Goal: Transaction & Acquisition: Download file/media

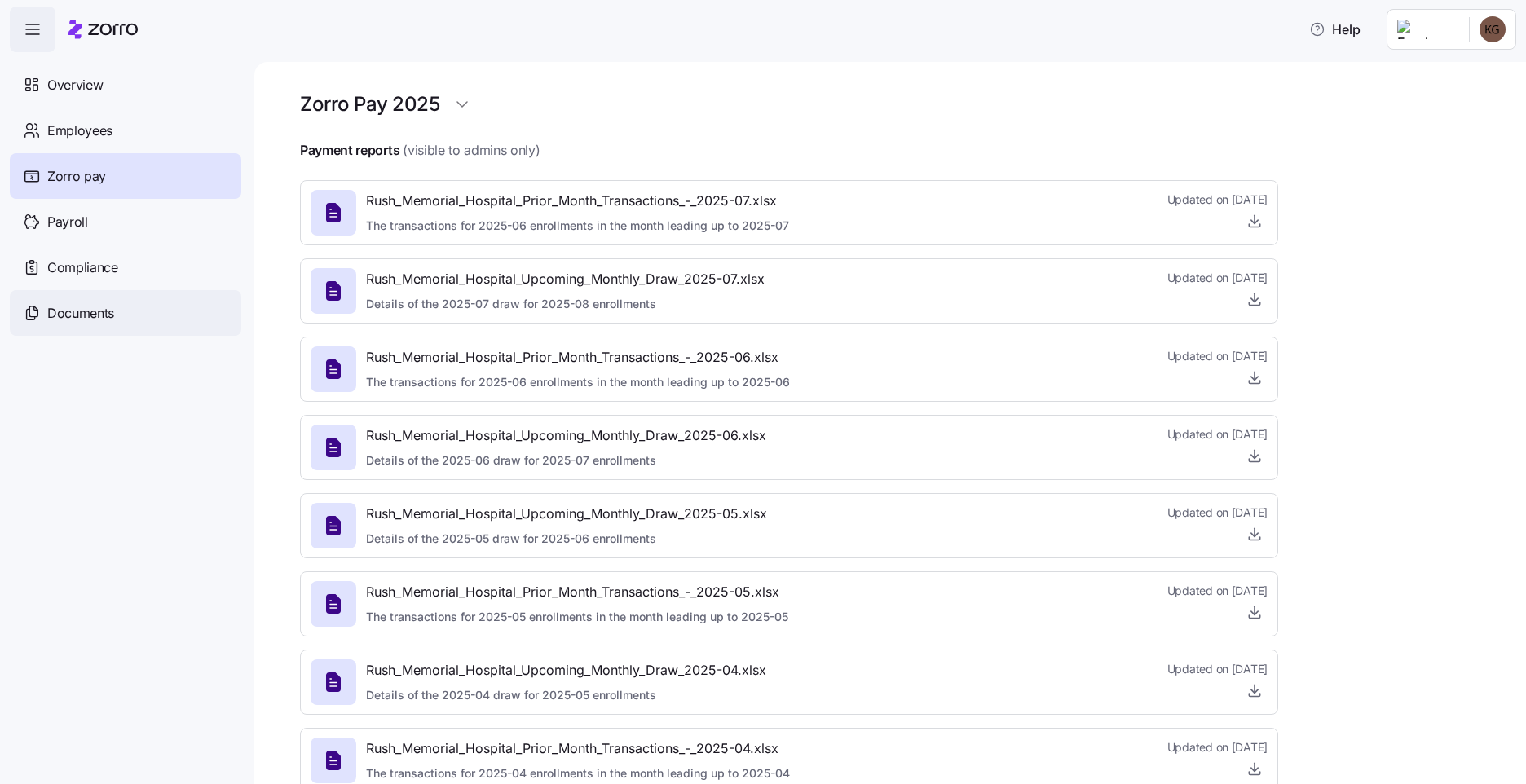
click at [82, 307] on span "Documents" at bounding box center [80, 313] width 67 height 20
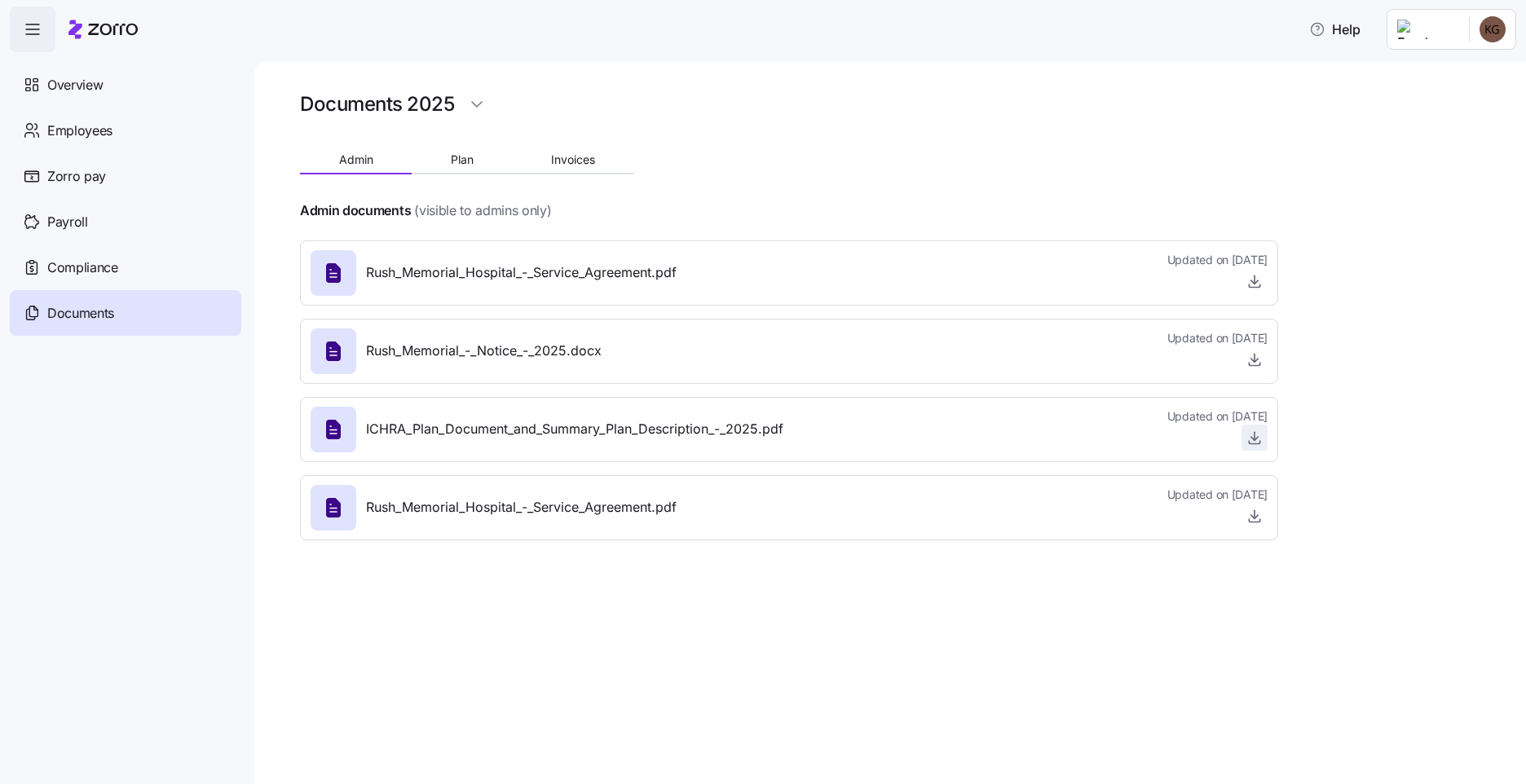
click at [1246, 433] on span "button" at bounding box center [1254, 438] width 25 height 25
click at [1251, 439] on icon "button" at bounding box center [1254, 437] width 16 height 16
click at [455, 157] on span "Plan" at bounding box center [462, 159] width 23 height 11
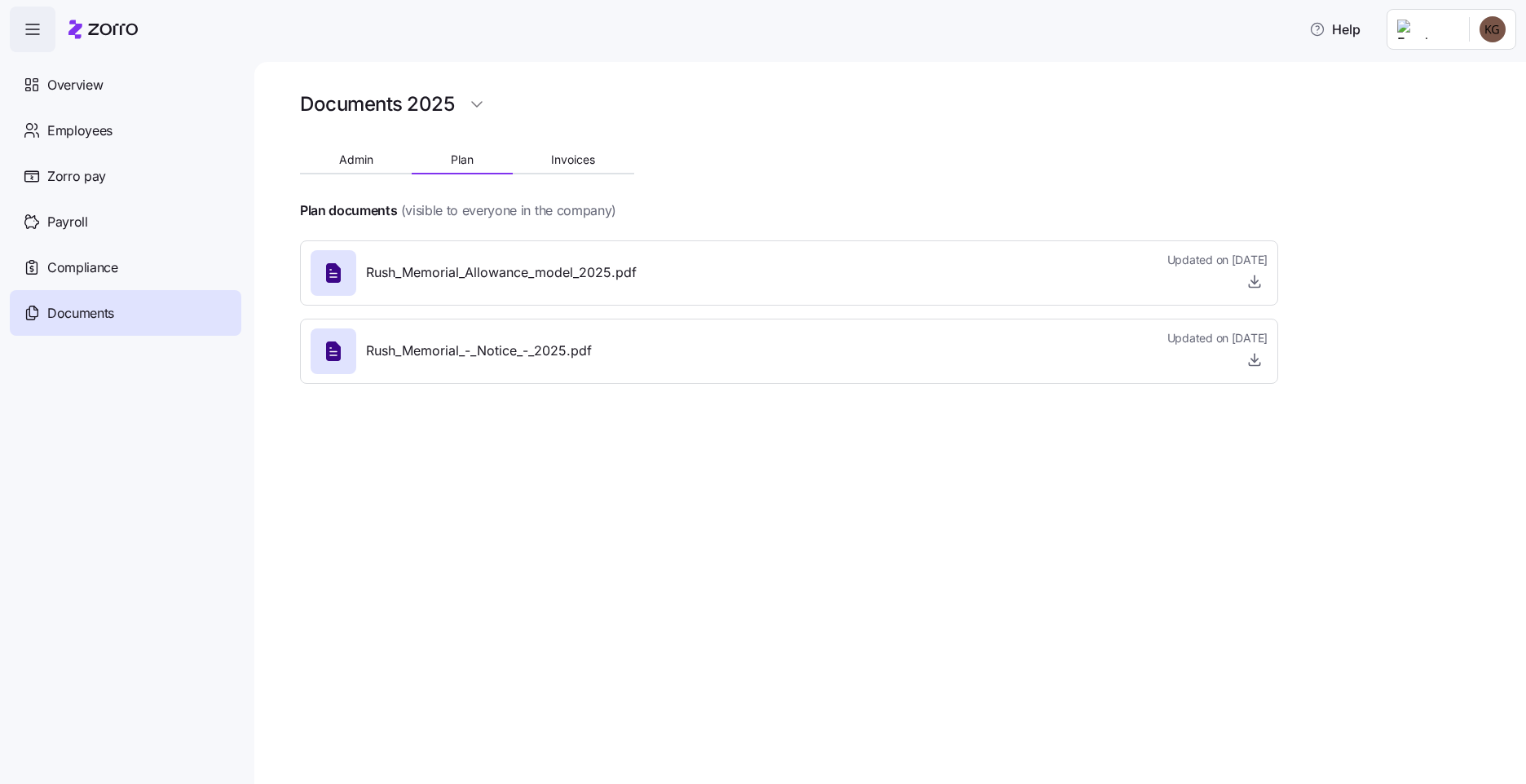
click at [1274, 273] on div "Rush_Memorial_Allowance_model_2025.pdf Updated on [DATE]" at bounding box center [788, 273] width 978 height 65
click at [1258, 283] on icon "button" at bounding box center [1254, 281] width 16 height 16
